Goal: Task Accomplishment & Management: Use online tool/utility

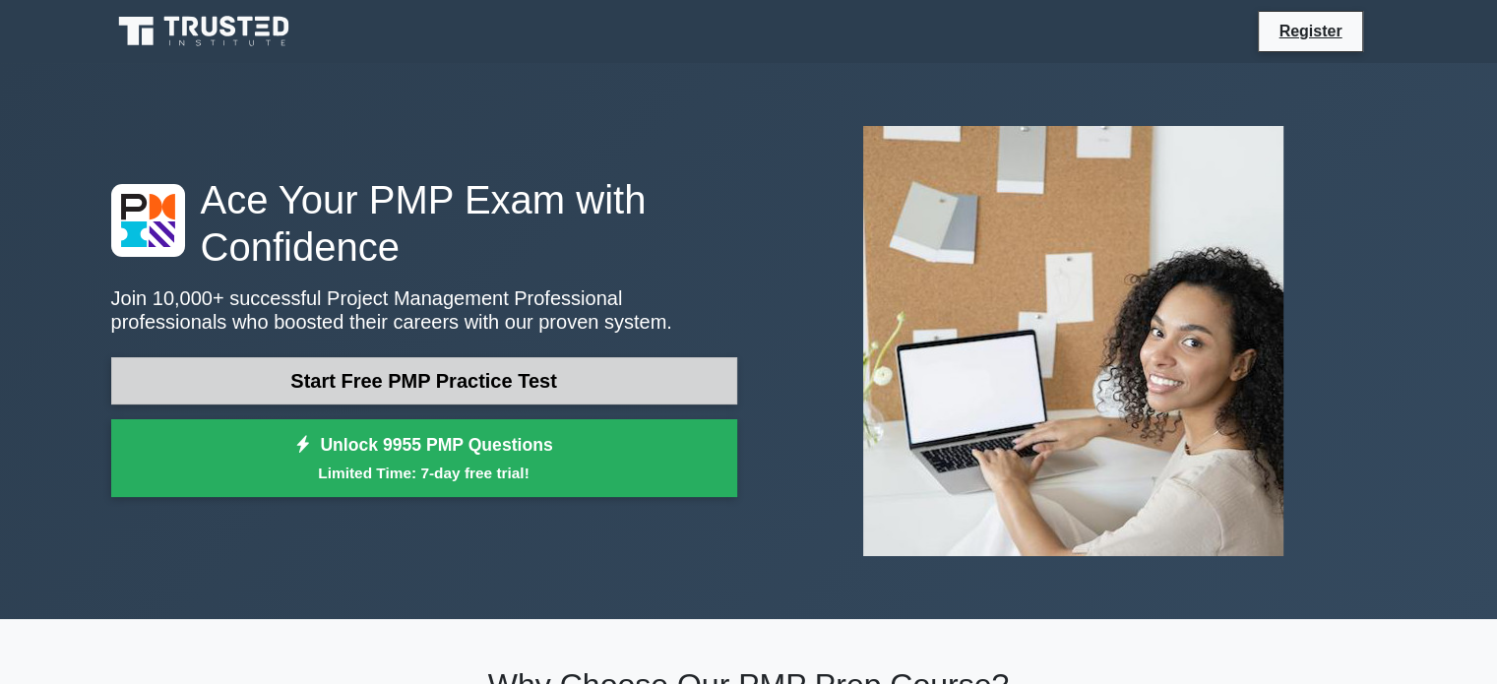
click at [587, 395] on link "Start Free PMP Practice Test" at bounding box center [424, 380] width 626 height 47
